Goal: Task Accomplishment & Management: Manage account settings

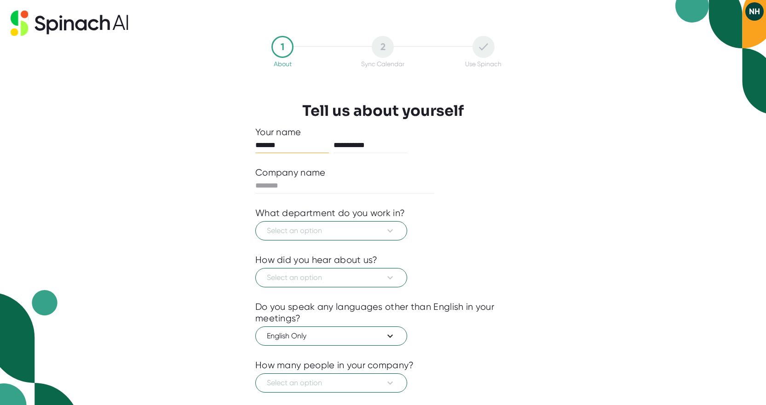
click at [753, 9] on button "NH" at bounding box center [754, 11] width 18 height 18
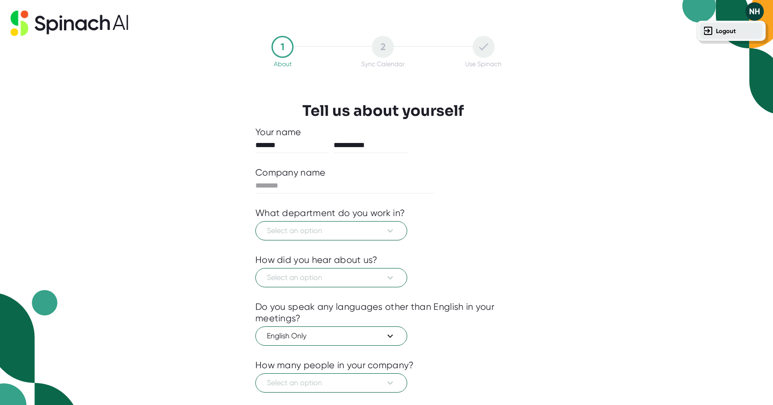
click at [718, 29] on b "Logout" at bounding box center [726, 31] width 20 height 8
